Goal: Communication & Community: Answer question/provide support

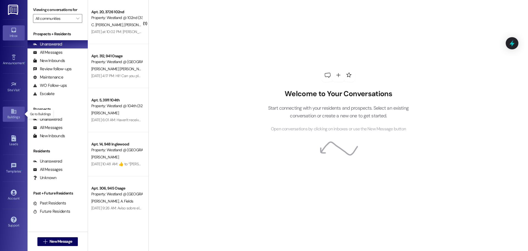
click at [16, 113] on icon at bounding box center [14, 111] width 6 height 6
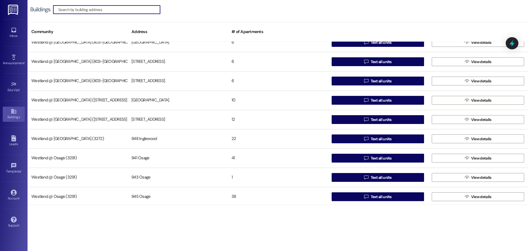
scroll to position [107, 0]
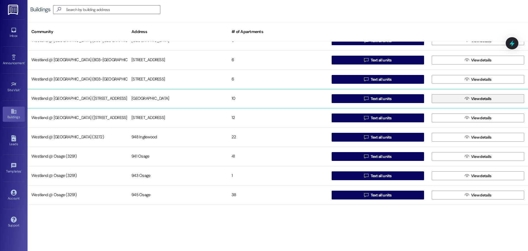
click at [482, 98] on span "View details" at bounding box center [481, 99] width 20 height 6
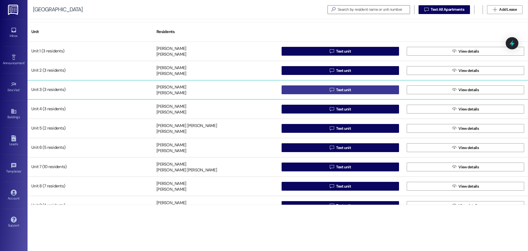
click at [383, 94] on button " Text unit" at bounding box center [340, 89] width 117 height 9
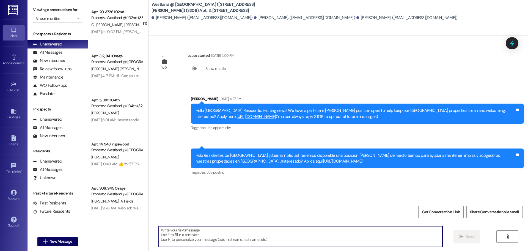
click at [272, 237] on textarea at bounding box center [301, 236] width 284 height 21
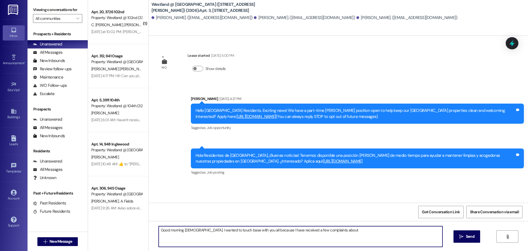
click at [349, 231] on textarea "Good morning [DEMOGRAPHIC_DATA]. I wanted to touch base with you all because I …" at bounding box center [301, 236] width 284 height 21
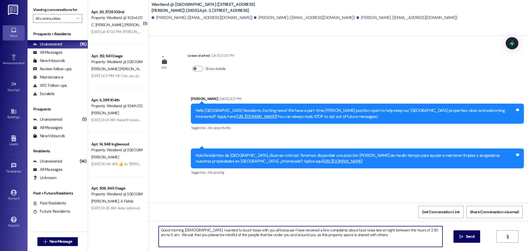
click at [375, 235] on textarea "Good morning [DEMOGRAPHIC_DATA]. I wanted to touch base with you all because I …" at bounding box center [301, 236] width 284 height 21
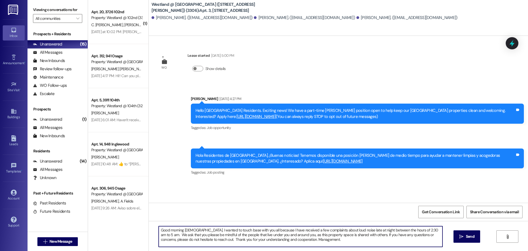
type textarea "Good morning [DEMOGRAPHIC_DATA]. I wanted to touch base with you all because I …"
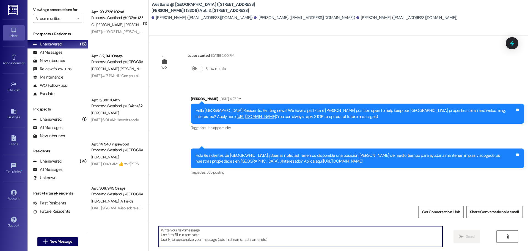
paste textarea "Good morning, [DEMOGRAPHIC_DATA], I hope you're doing well. I wanted to take a …"
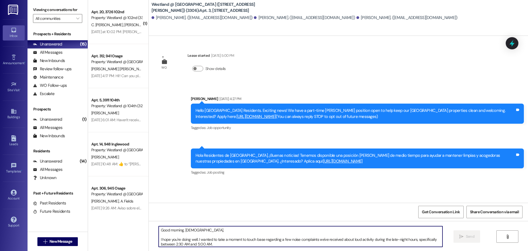
scroll to position [37, 0]
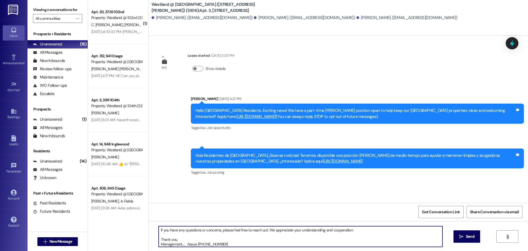
type textarea "Good morning, [DEMOGRAPHIC_DATA], I hope you're doing well. I wanted to take a …"
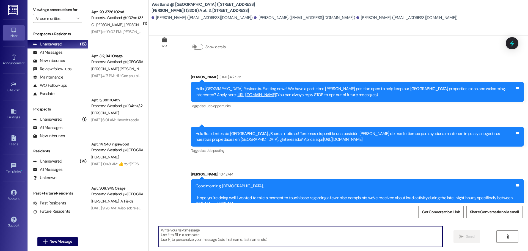
scroll to position [81, 0]
